Goal: Task Accomplishment & Management: Manage account settings

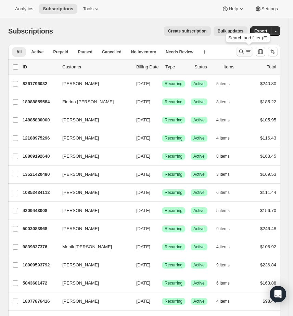
click at [248, 52] on icon "Search and filter results" at bounding box center [248, 51] width 7 height 7
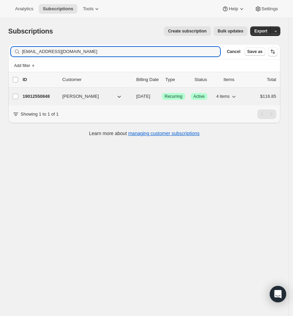
type input "[EMAIL_ADDRESS][DOMAIN_NAME]"
click at [43, 94] on p "19012550848" at bounding box center [40, 96] width 34 height 7
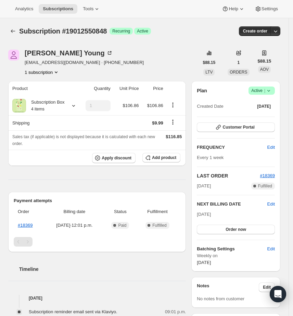
click at [272, 90] on icon at bounding box center [268, 90] width 7 height 7
click at [262, 115] on span "Cancel subscription" at bounding box center [264, 115] width 39 height 5
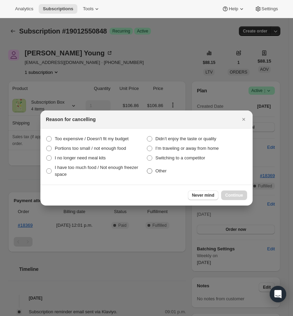
click at [164, 174] on span "Other" at bounding box center [160, 171] width 11 height 7
click at [147, 169] on input "Other" at bounding box center [147, 168] width 0 height 0
radio input "true"
click at [230, 194] on span "Continue" at bounding box center [234, 195] width 18 height 5
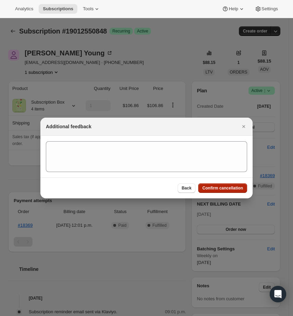
click at [231, 189] on span "Confirm cancellation" at bounding box center [222, 187] width 41 height 5
